Goal: Navigation & Orientation: Find specific page/section

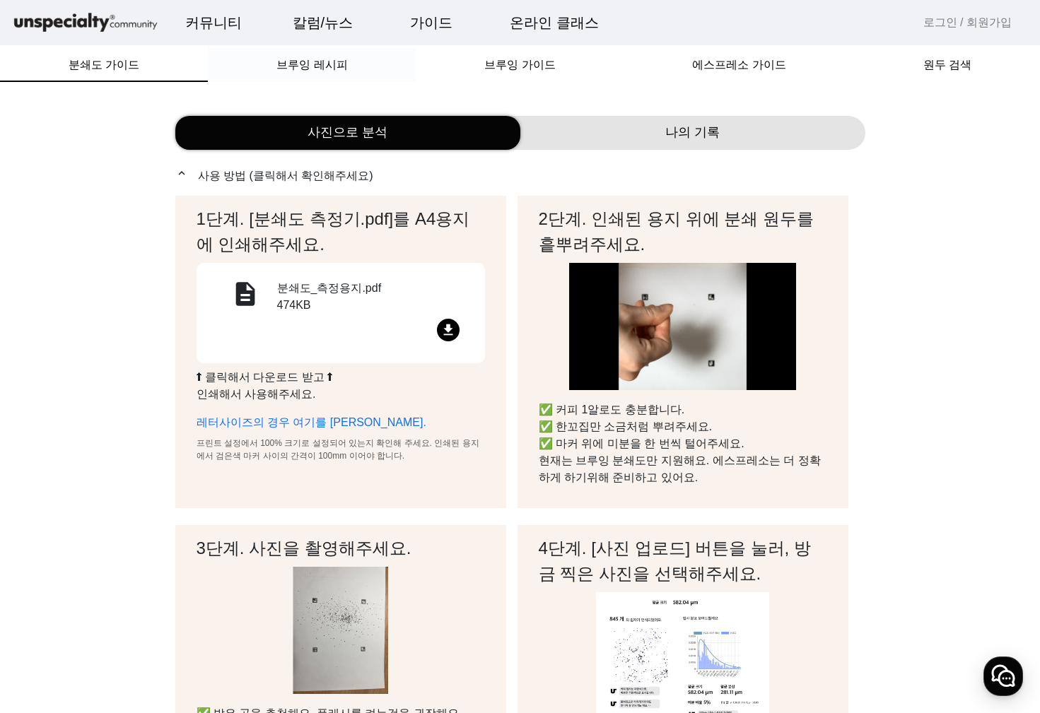
click at [306, 67] on span "브루잉 레시피" at bounding box center [311, 64] width 71 height 11
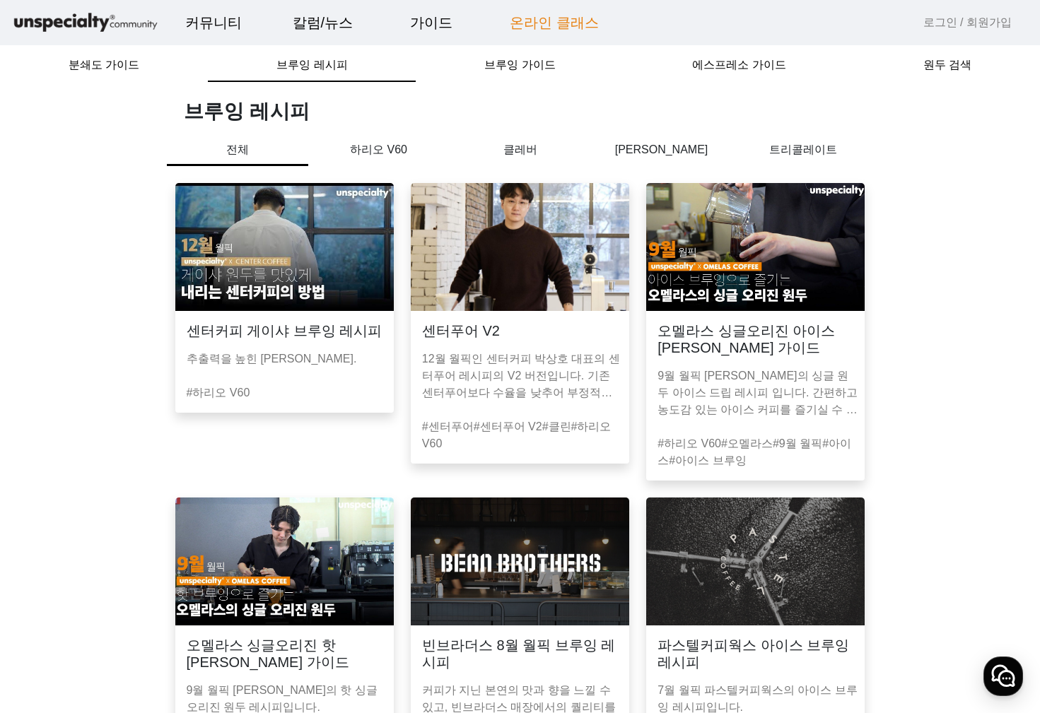
click at [545, 24] on link "온라인 클래스" at bounding box center [554, 23] width 112 height 38
